Goal: Transaction & Acquisition: Subscribe to service/newsletter

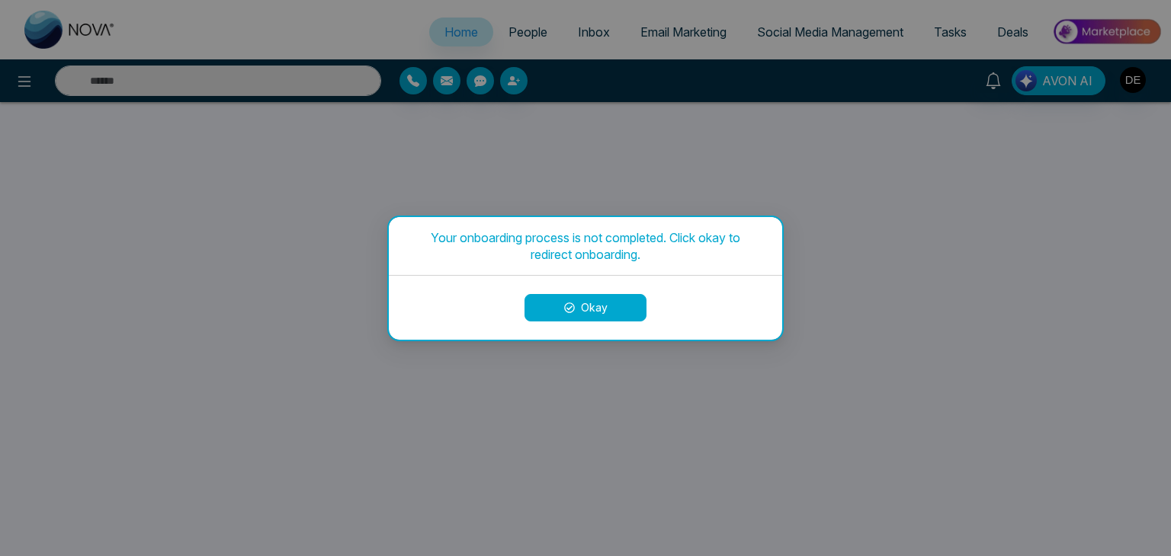
select select "*"
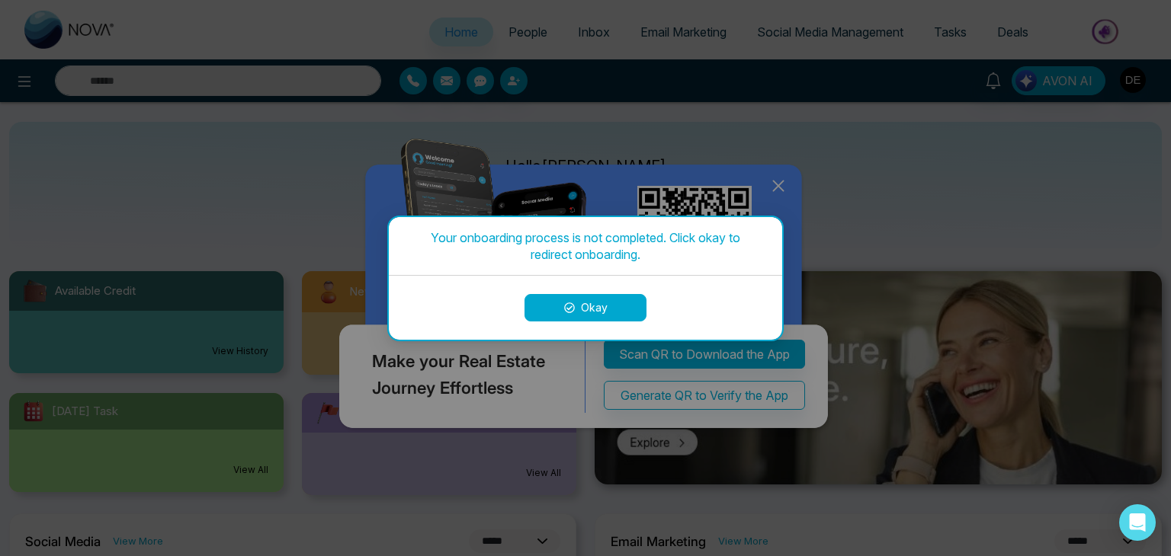
click at [611, 303] on button "Okay" at bounding box center [585, 307] width 122 height 27
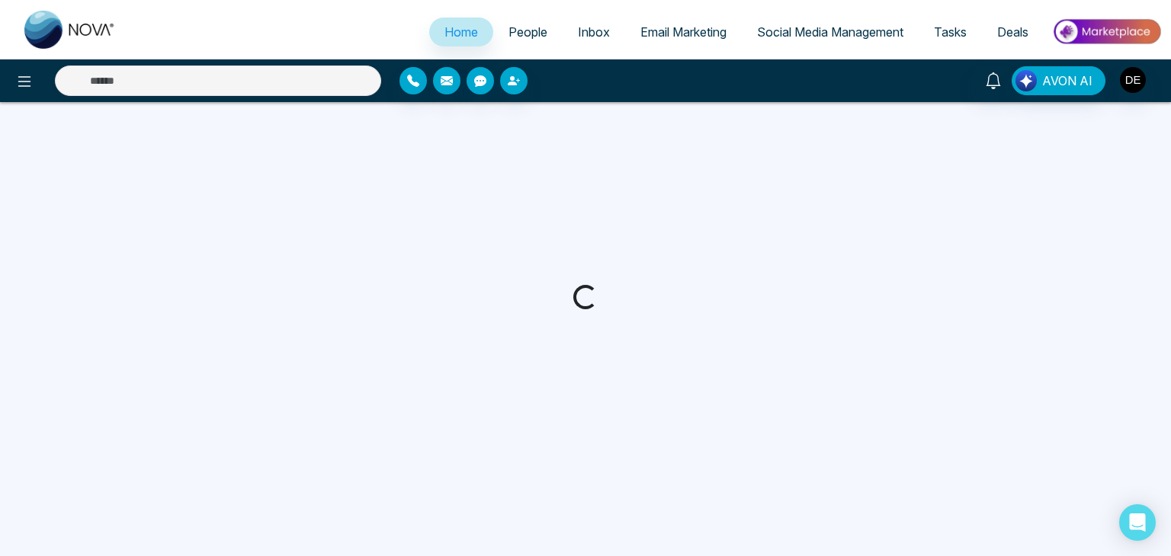
select select "*"
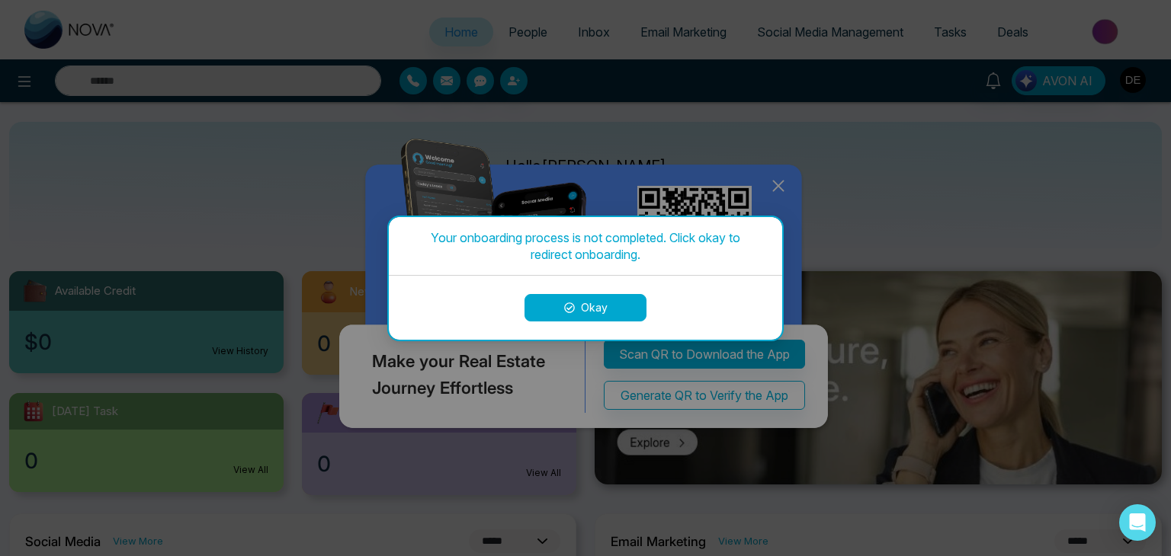
click at [619, 304] on button "Okay" at bounding box center [585, 307] width 122 height 27
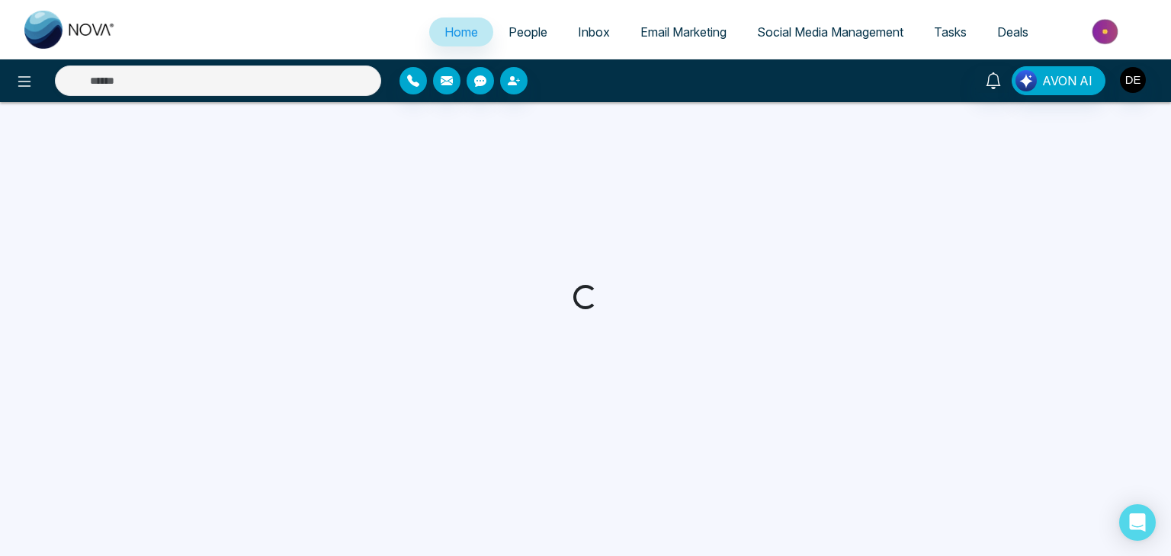
select select "*"
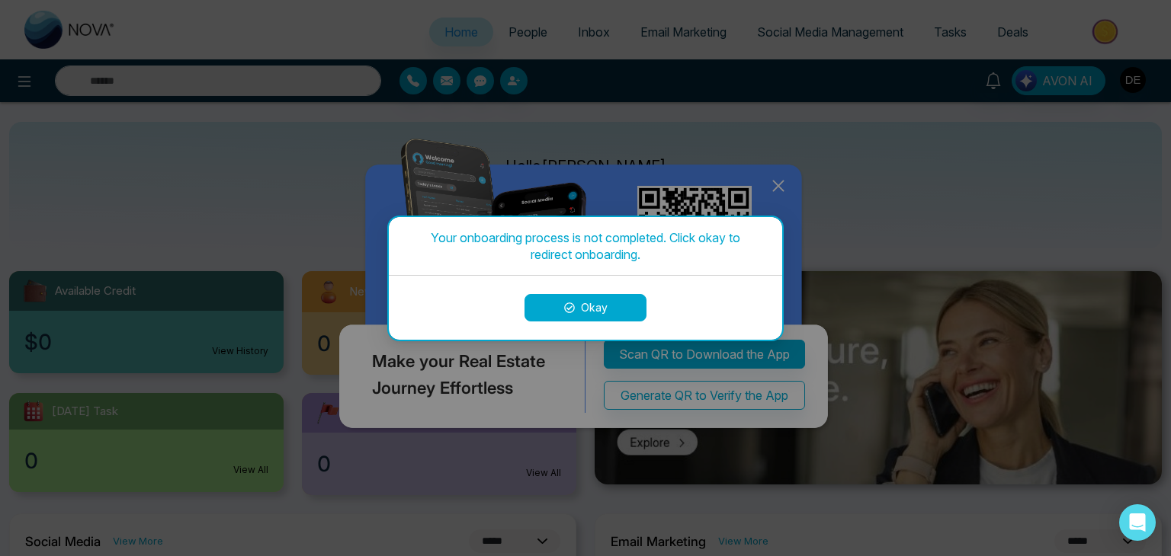
click at [588, 303] on button "Okay" at bounding box center [585, 307] width 122 height 27
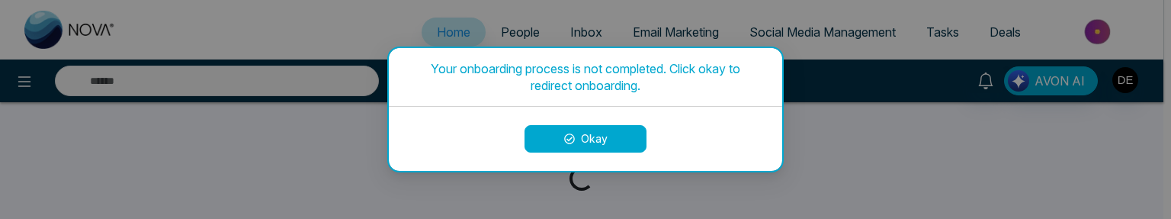
select select "*"
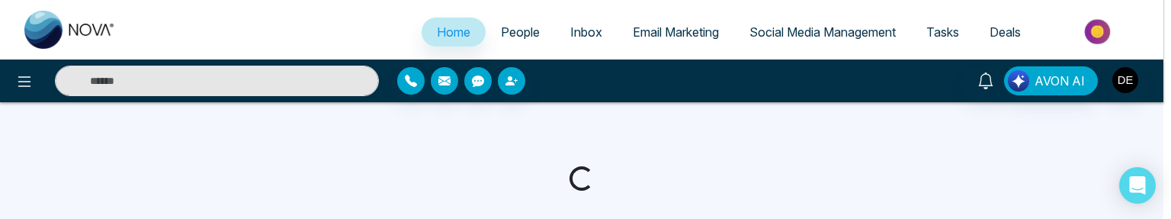
select select "*"
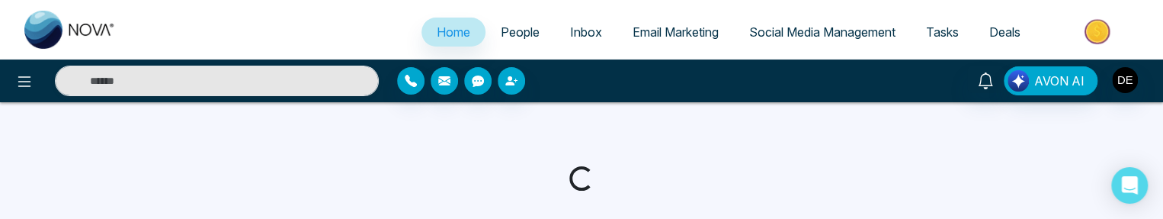
select select "*"
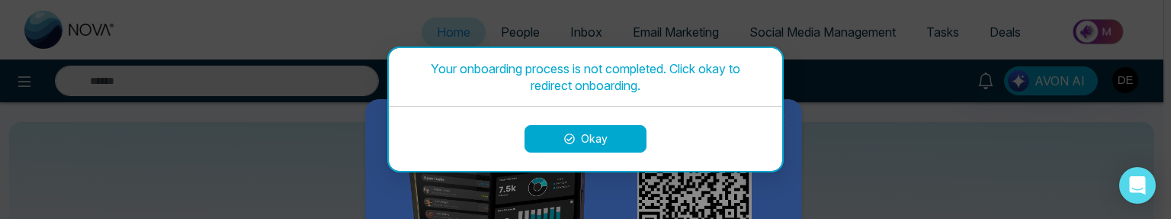
click at [776, 122] on div "Okay" at bounding box center [585, 139] width 393 height 64
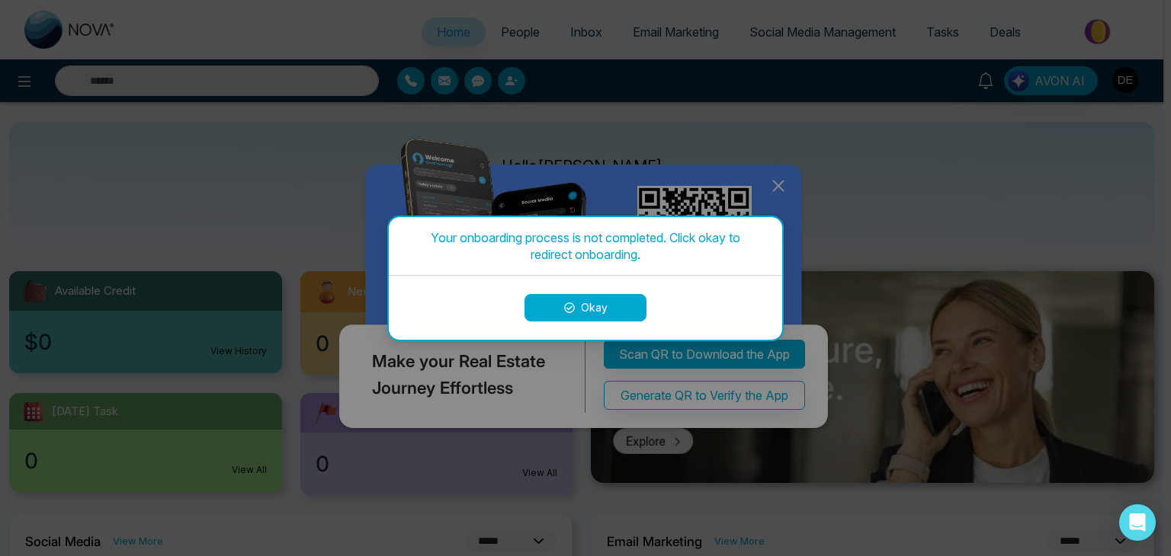
click at [599, 218] on button "Okay" at bounding box center [585, 307] width 122 height 27
